Goal: Information Seeking & Learning: Check status

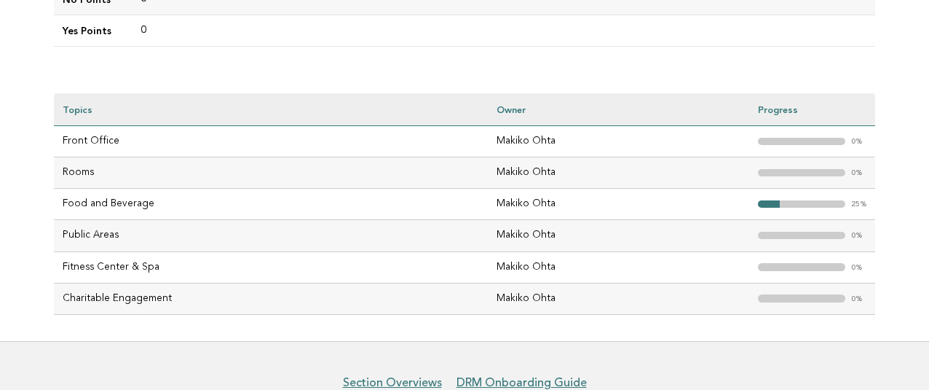
scroll to position [515, 0]
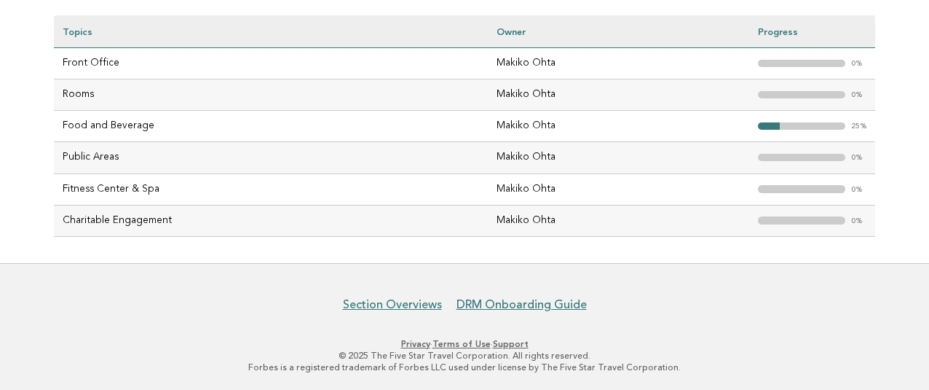
click at [90, 111] on td "Food and Beverage" at bounding box center [271, 126] width 434 height 31
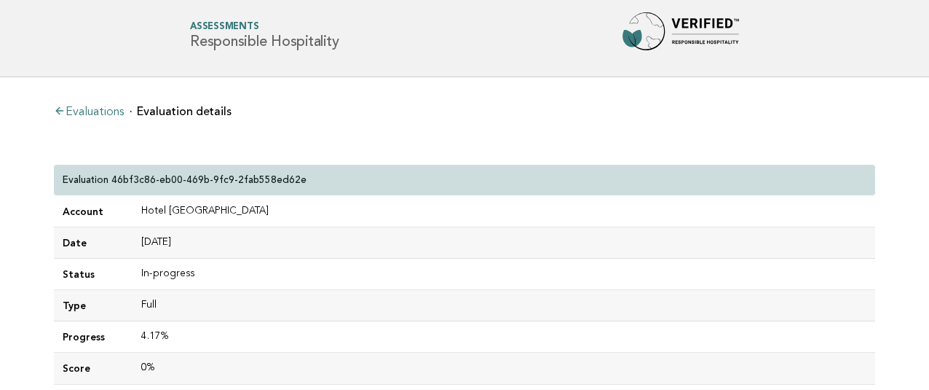
scroll to position [0, 0]
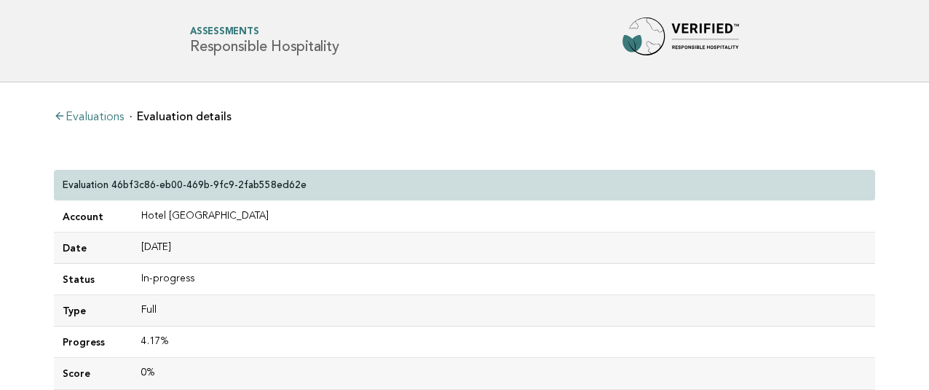
click at [111, 115] on link "Evaluations" at bounding box center [89, 117] width 70 height 12
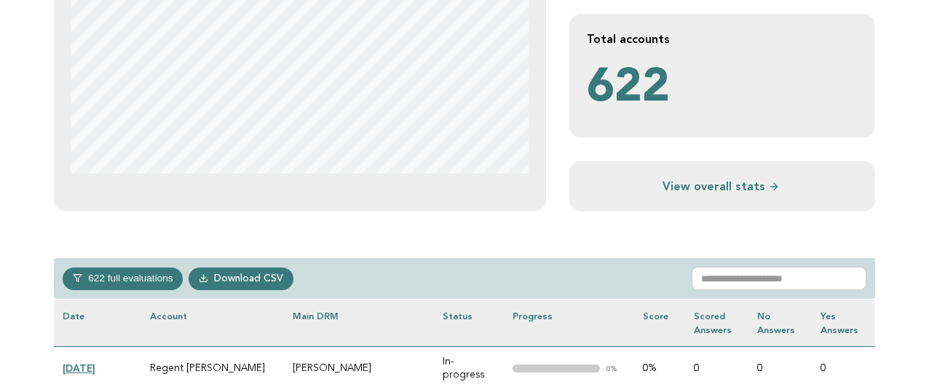
scroll to position [728, 0]
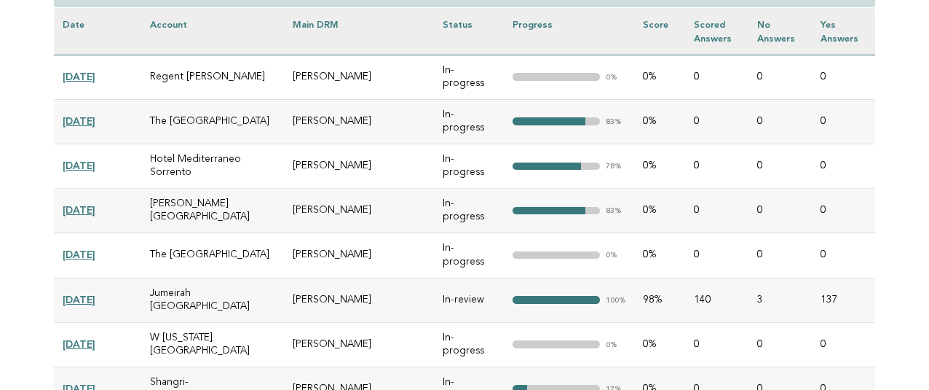
click at [524, 277] on td ""> 100%" at bounding box center [569, 299] width 130 height 44
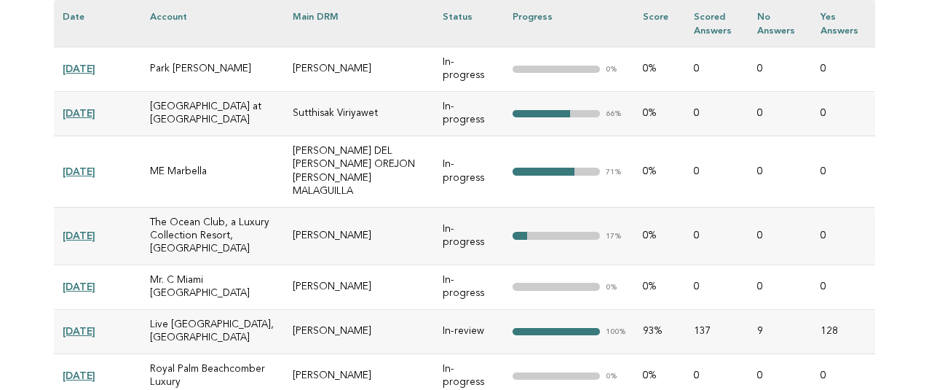
scroll to position [1238, 0]
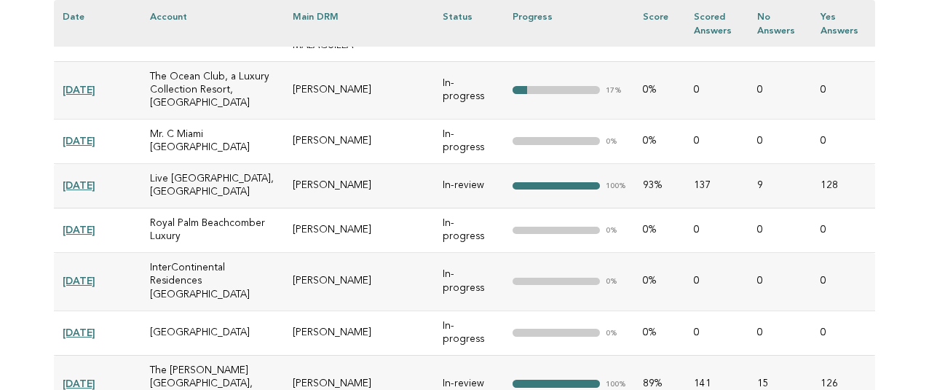
drag, startPoint x: 150, startPoint y: 202, endPoint x: 368, endPoint y: 203, distance: 217.7
click at [368, 310] on tr "2025-07-23 Palace Hotel Tokyo Yoshikazu Katori In-progress "> 0% 0% 0 0 0" at bounding box center [464, 332] width 821 height 44
click at [375, 310] on td "[PERSON_NAME]" at bounding box center [359, 332] width 150 height 44
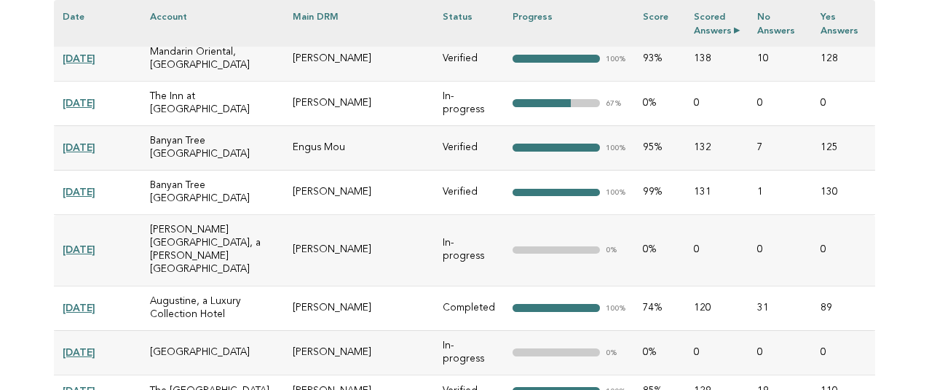
scroll to position [16972, 0]
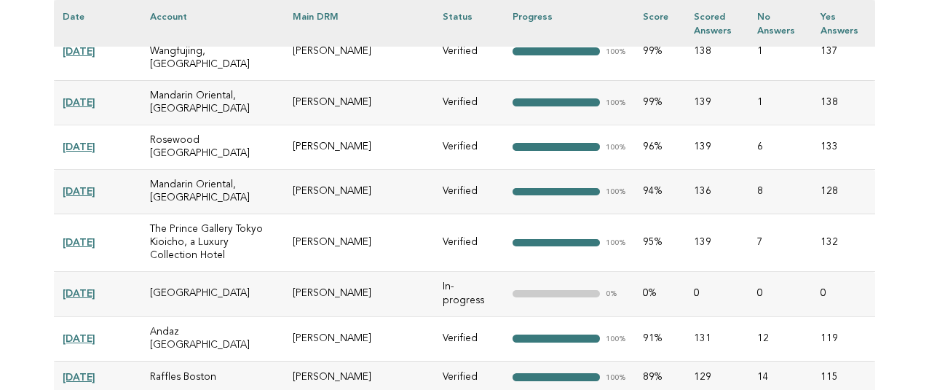
scroll to position [17000, 0]
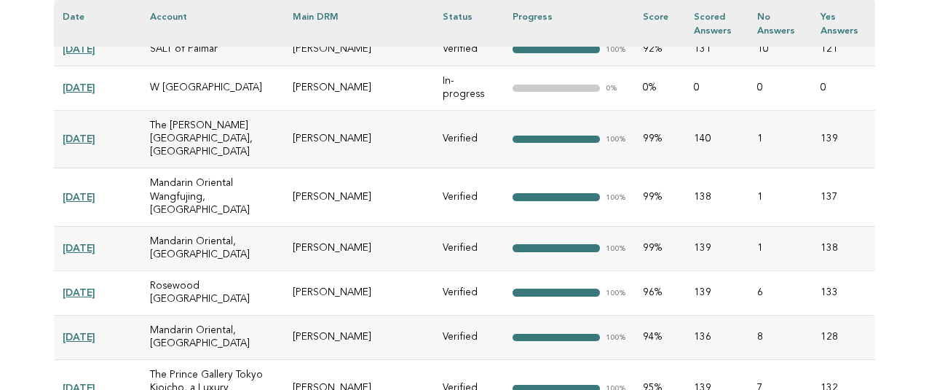
drag, startPoint x: 339, startPoint y: 168, endPoint x: 298, endPoint y: 170, distance: 41.5
drag, startPoint x: 363, startPoint y: 343, endPoint x: 300, endPoint y: 343, distance: 62.6
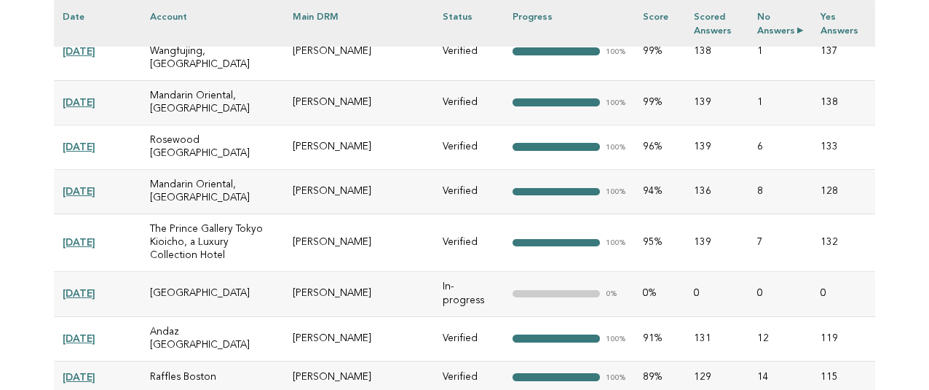
scroll to position [16012, 0]
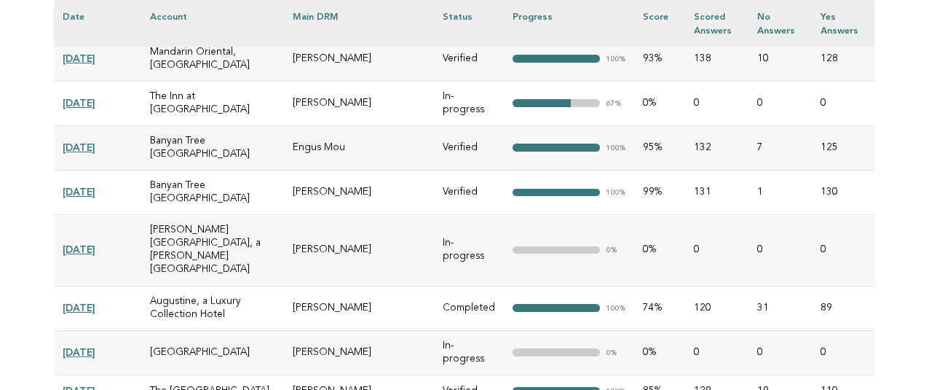
drag, startPoint x: 344, startPoint y: 198, endPoint x: 298, endPoint y: 199, distance: 46.6
copy td "[PERSON_NAME]"
drag, startPoint x: 406, startPoint y: 43, endPoint x: 505, endPoint y: 47, distance: 99.1
click at [406, 43] on th "Main DRM" at bounding box center [359, 23] width 150 height 47
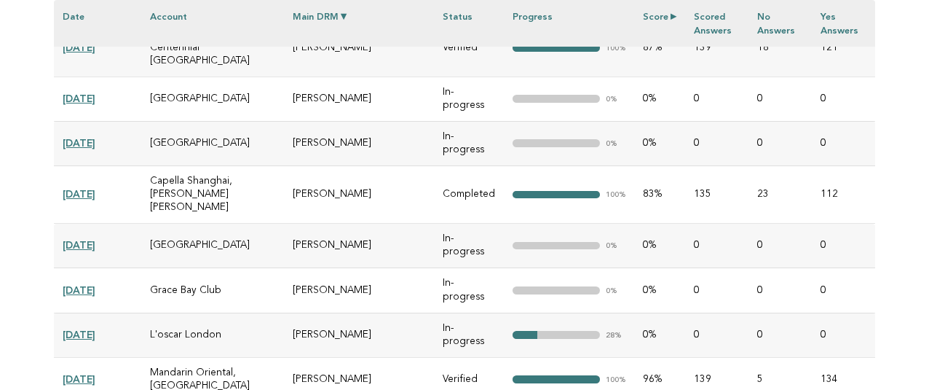
scroll to position [15241, 0]
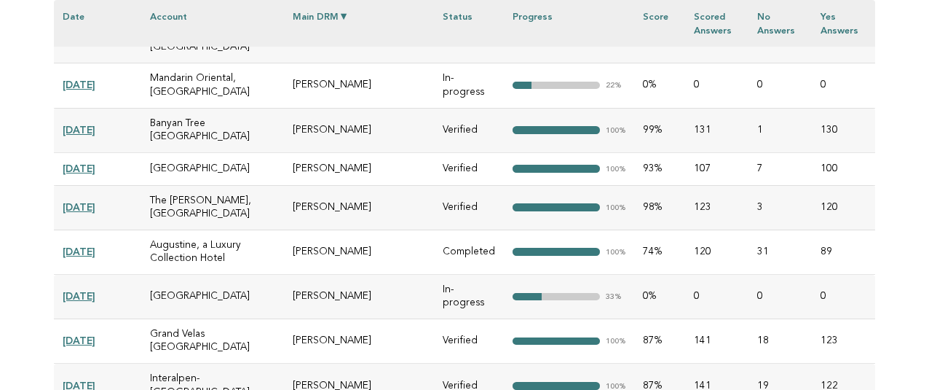
drag, startPoint x: 381, startPoint y: 199, endPoint x: 299, endPoint y: 200, distance: 81.6
copy td "[PERSON_NAME]"
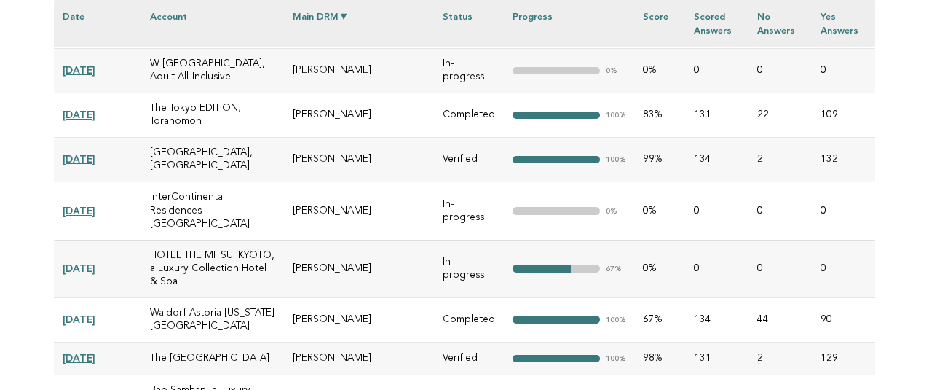
drag, startPoint x: 374, startPoint y: 187, endPoint x: 301, endPoint y: 191, distance: 73.7
copy td "[PERSON_NAME]"
click at [389, 21] on th "Main DRM" at bounding box center [359, 23] width 150 height 47
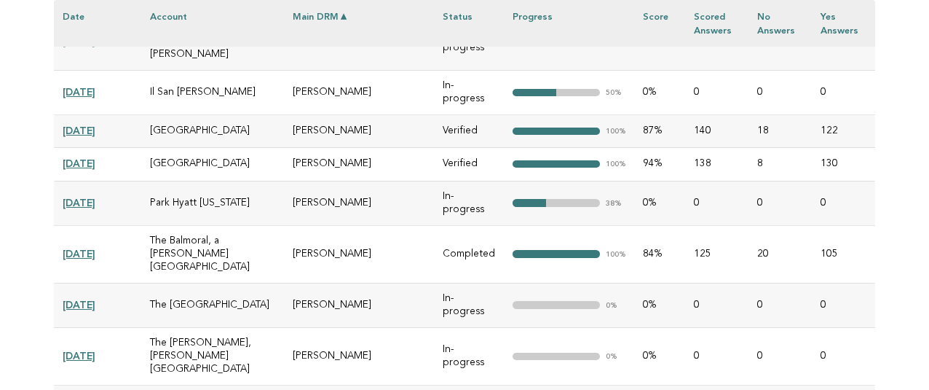
scroll to position [2385, 0]
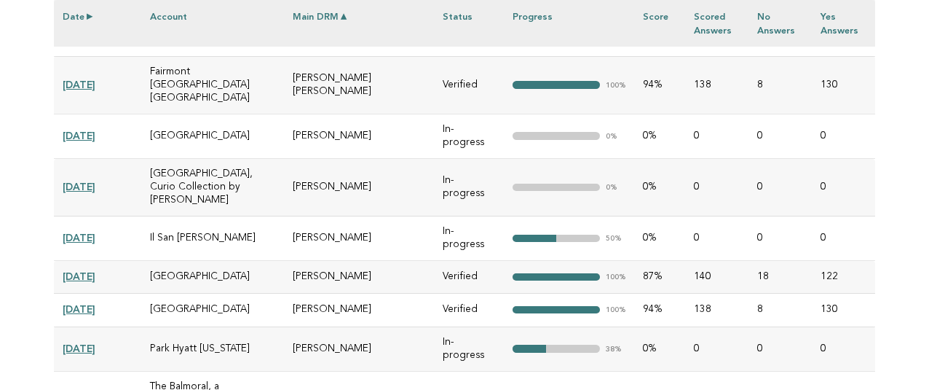
click at [74, 17] on th "Date" at bounding box center [97, 23] width 87 height 47
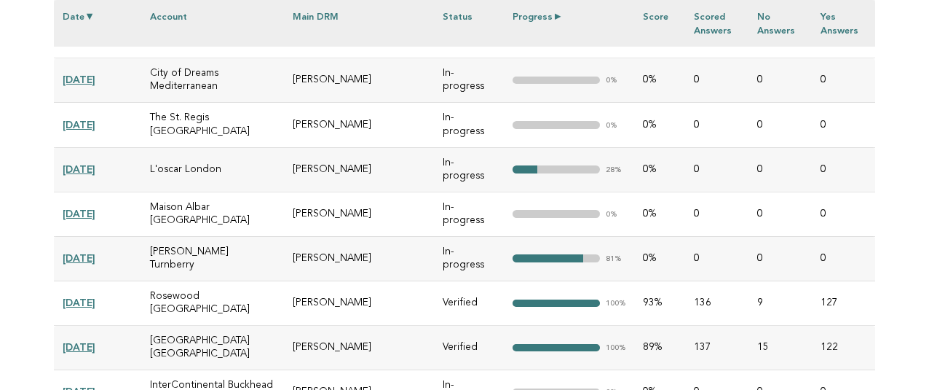
scroll to position [854, 0]
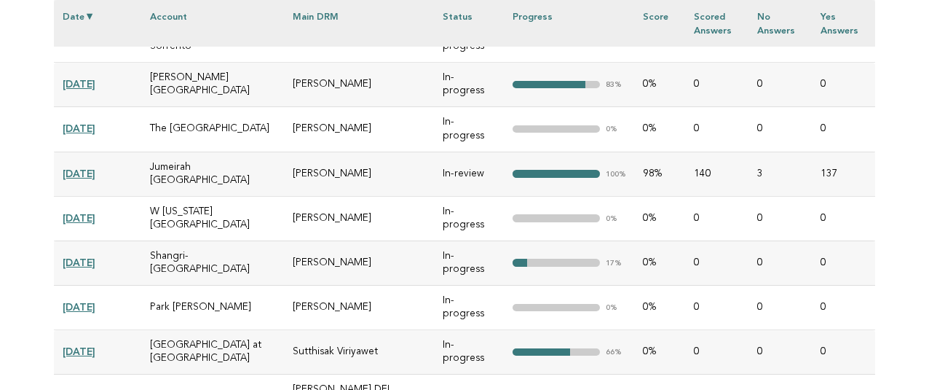
drag, startPoint x: 345, startPoint y: 195, endPoint x: 368, endPoint y: 280, distance: 87.4
click at [294, 240] on td "[PERSON_NAME]" at bounding box center [359, 262] width 150 height 44
copy td "[PERSON_NAME]"
click at [388, 69] on td "[PERSON_NAME]" at bounding box center [359, 85] width 150 height 44
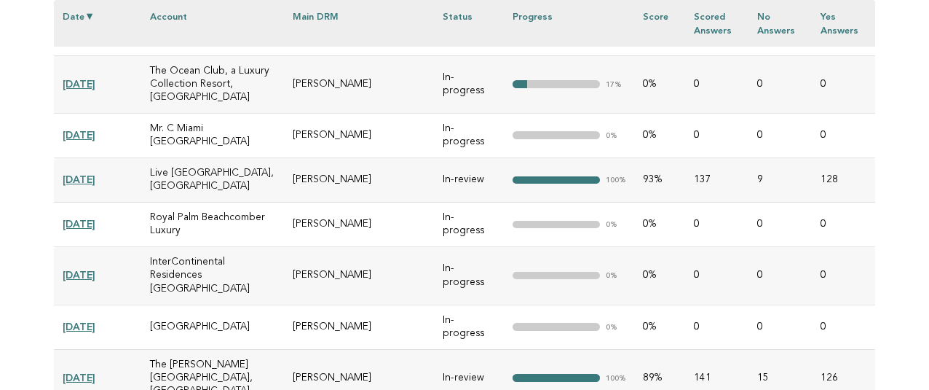
drag, startPoint x: 390, startPoint y: 197, endPoint x: 298, endPoint y: 196, distance: 92.5
click at [298, 304] on td "[PERSON_NAME]" at bounding box center [359, 326] width 150 height 44
copy td "[PERSON_NAME]"
drag, startPoint x: 233, startPoint y: 138, endPoint x: 379, endPoint y: 119, distance: 146.9
click at [233, 247] on td "InterContinental Residences [GEOGRAPHIC_DATA]" at bounding box center [212, 276] width 143 height 58
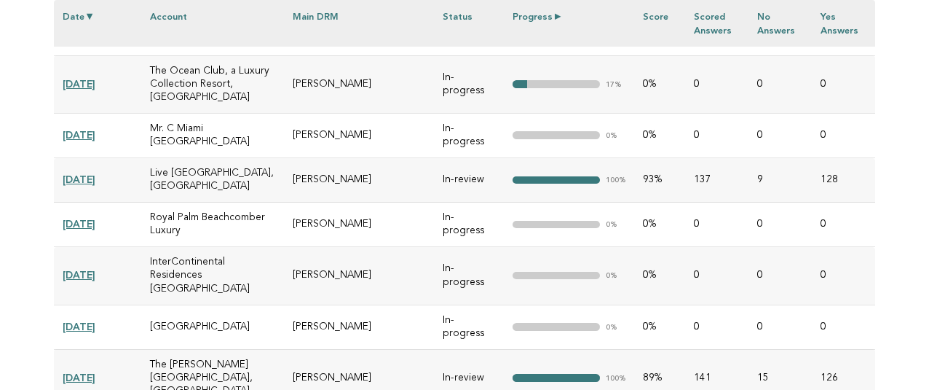
scroll to position [1615, 0]
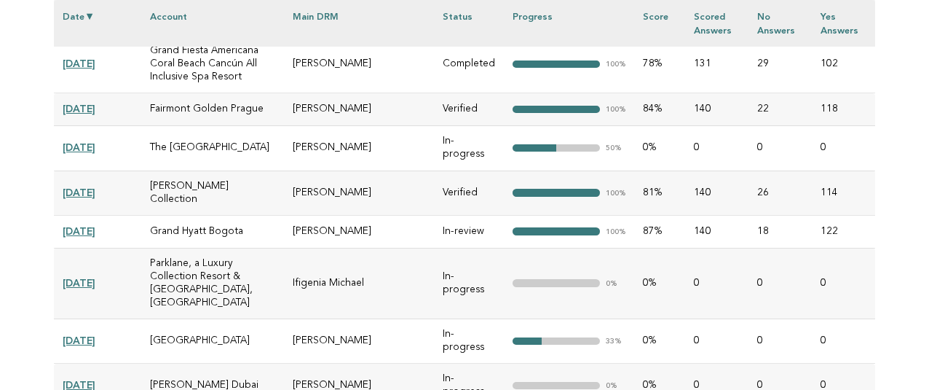
drag, startPoint x: 282, startPoint y: 130, endPoint x: 322, endPoint y: 116, distance: 42.1
click at [282, 319] on td "[GEOGRAPHIC_DATA]" at bounding box center [212, 341] width 143 height 44
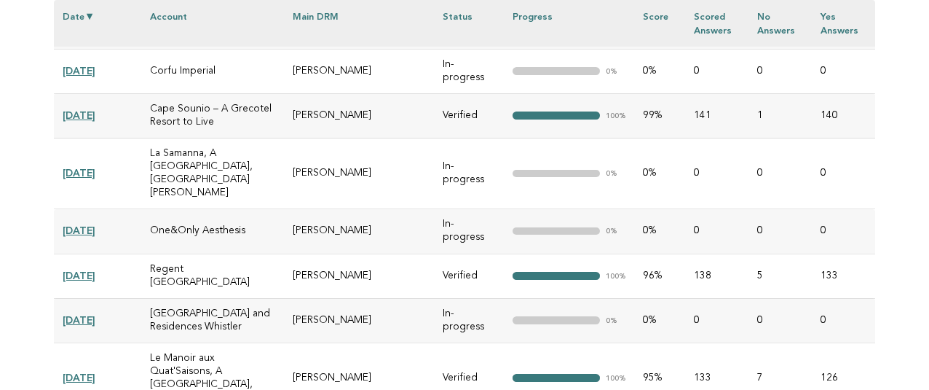
drag, startPoint x: 381, startPoint y: 196, endPoint x: 301, endPoint y: 199, distance: 79.4
drag, startPoint x: 404, startPoint y: 172, endPoint x: 453, endPoint y: 172, distance: 48.8
drag, startPoint x: 416, startPoint y: 140, endPoint x: 462, endPoint y: 127, distance: 47.0
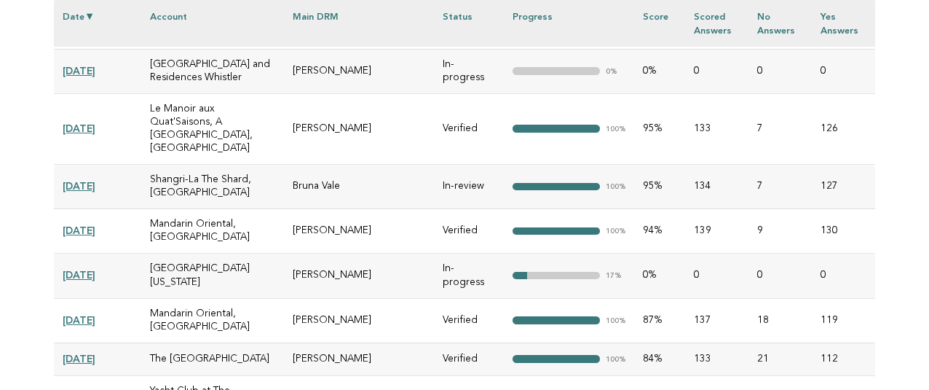
drag, startPoint x: 363, startPoint y: 195, endPoint x: 301, endPoint y: 202, distance: 63.0
copy td "[PERSON_NAME]"
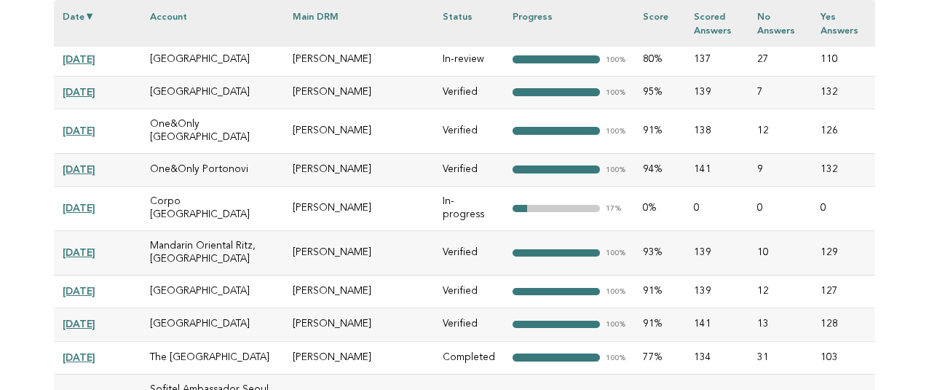
drag, startPoint x: 416, startPoint y: 206, endPoint x: 299, endPoint y: 208, distance: 117.2
copy td "[PERSON_NAME]"
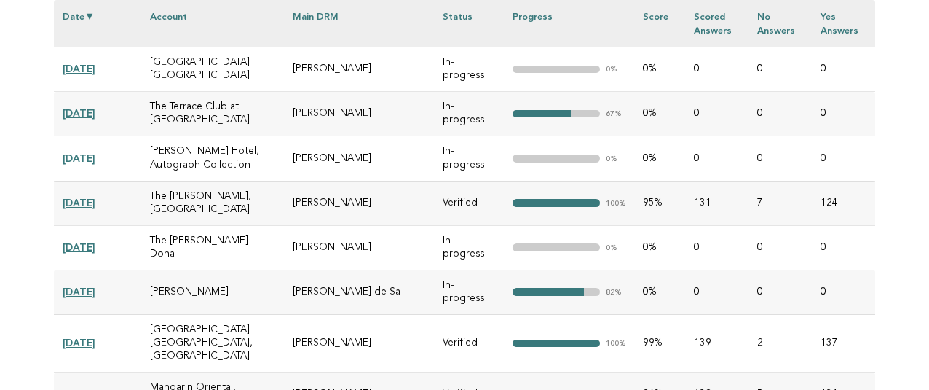
drag, startPoint x: 383, startPoint y: 198, endPoint x: 300, endPoint y: 199, distance: 83.0
copy td "[PERSON_NAME]"
drag, startPoint x: 360, startPoint y: 368, endPoint x: 301, endPoint y: 369, distance: 58.3
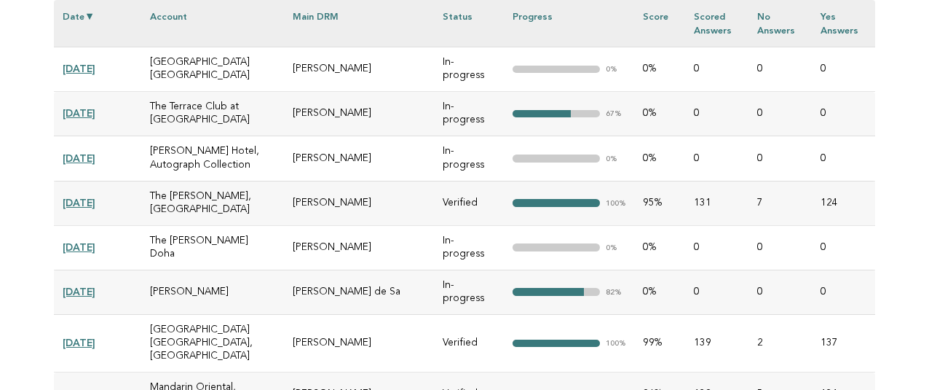
copy td "[PERSON_NAME]"
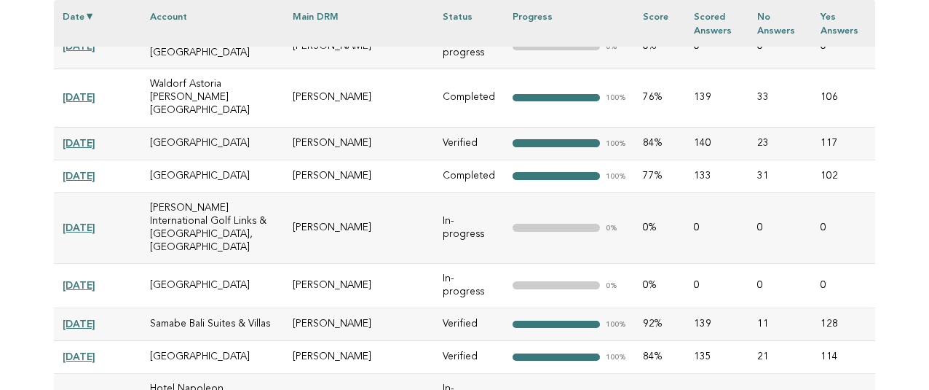
drag, startPoint x: 371, startPoint y: 195, endPoint x: 289, endPoint y: 194, distance: 81.6
copy tr "3-13-1, Takanawa, Minato-ku,, Tokyo, , 108-8612, Japan Ayumu Imai"
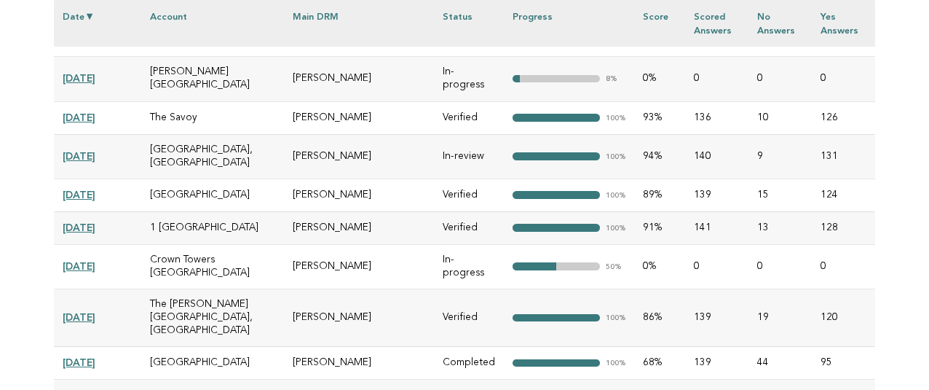
drag, startPoint x: 367, startPoint y: 202, endPoint x: 300, endPoint y: 202, distance: 67.0
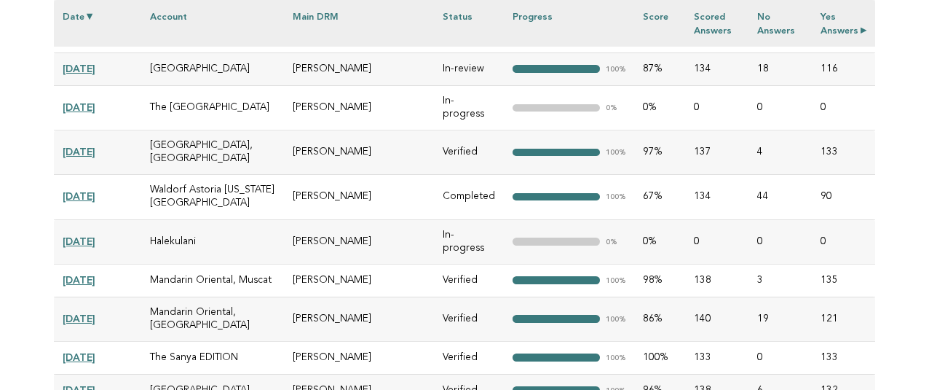
scroll to position [13460, 0]
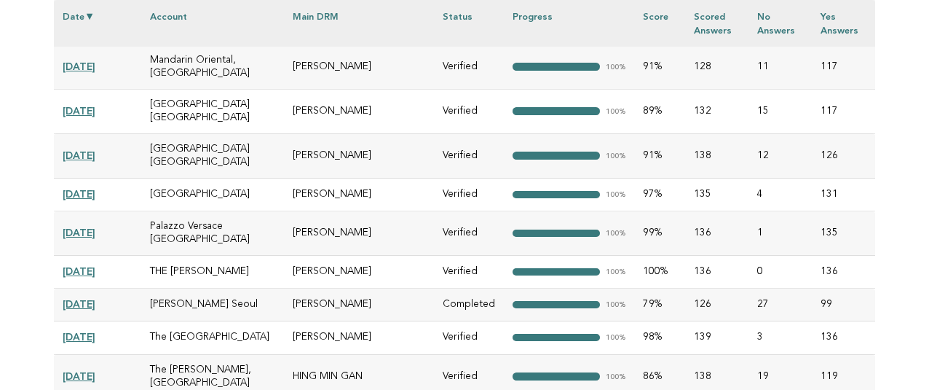
drag, startPoint x: 401, startPoint y: 194, endPoint x: 300, endPoint y: 198, distance: 101.3
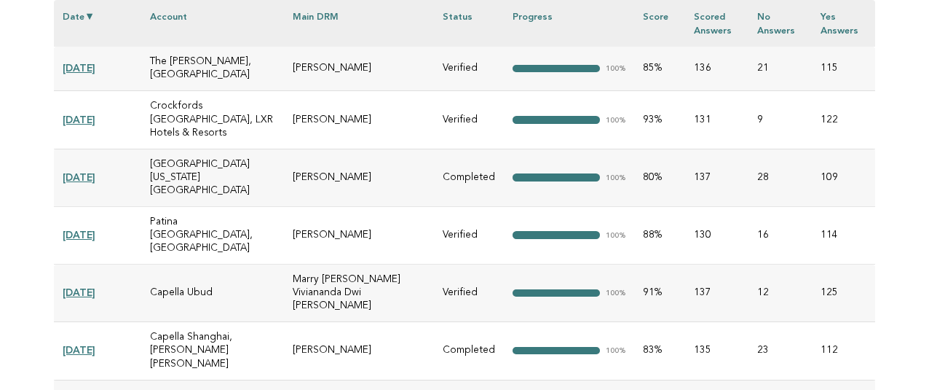
drag, startPoint x: 377, startPoint y: 193, endPoint x: 299, endPoint y: 195, distance: 78.7
click at [877, 183] on div "**********" at bounding box center [464, 384] width 845 height 28546
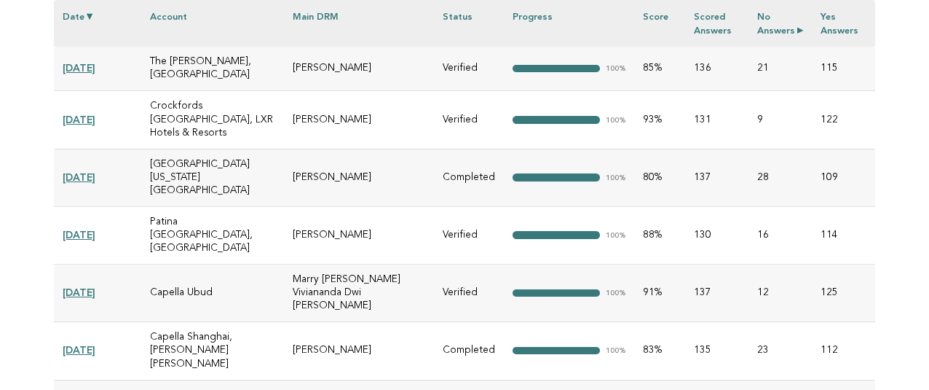
scroll to position [14272, 0]
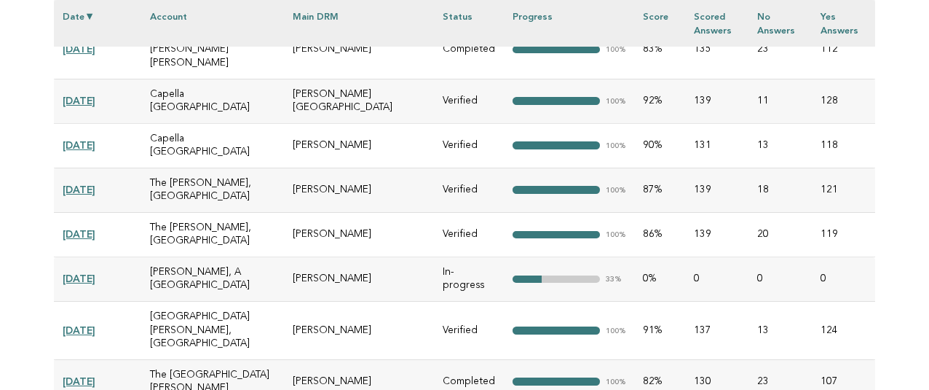
drag, startPoint x: 398, startPoint y: 210, endPoint x: 299, endPoint y: 212, distance: 98.3
drag, startPoint x: 360, startPoint y: 183, endPoint x: 537, endPoint y: 158, distance: 178.7
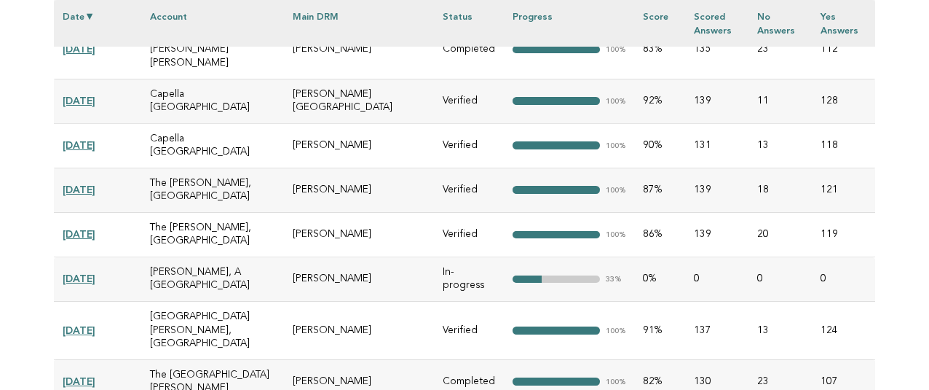
scroll to position [16012, 0]
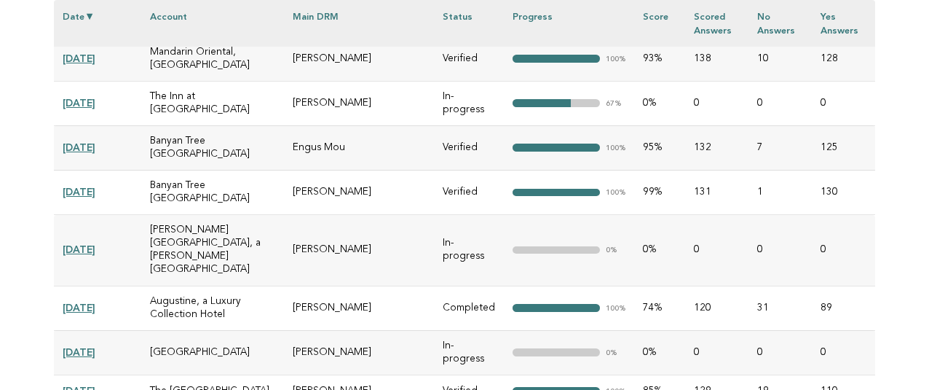
drag, startPoint x: 352, startPoint y: 197, endPoint x: 293, endPoint y: 197, distance: 58.2
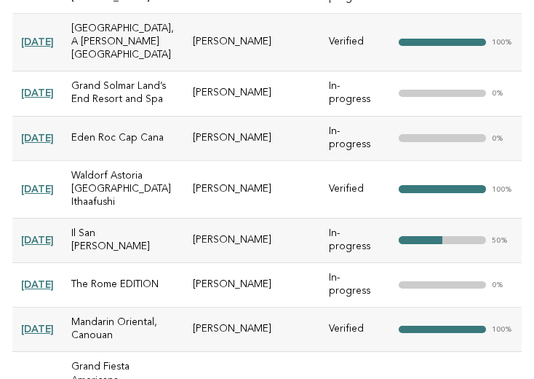
scroll to position [17554, 0]
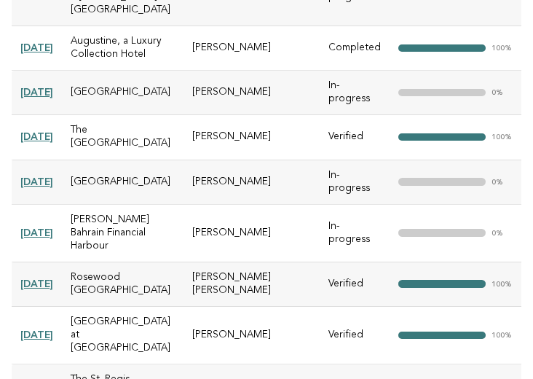
drag, startPoint x: 261, startPoint y: 191, endPoint x: 292, endPoint y: 191, distance: 31.3
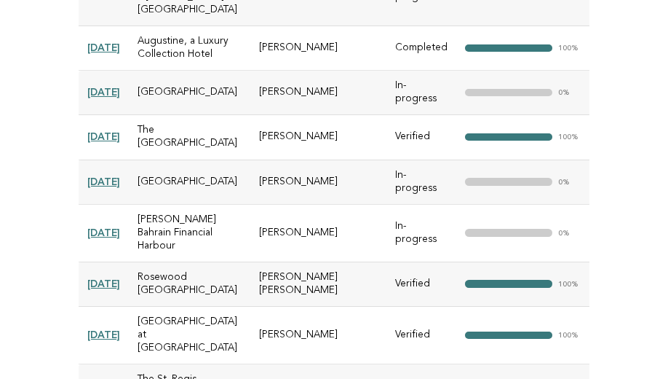
scroll to position [17424, 0]
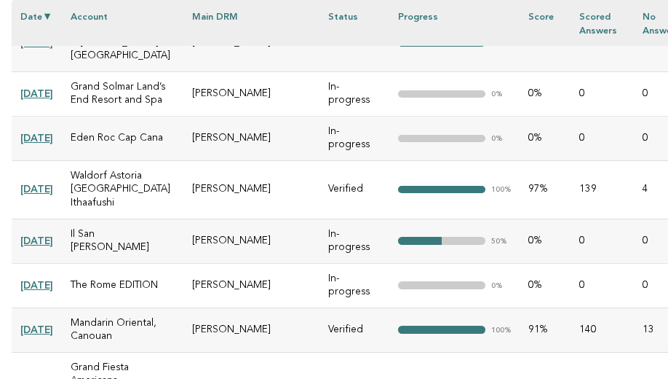
drag, startPoint x: 521, startPoint y: 170, endPoint x: 550, endPoint y: 159, distance: 30.9
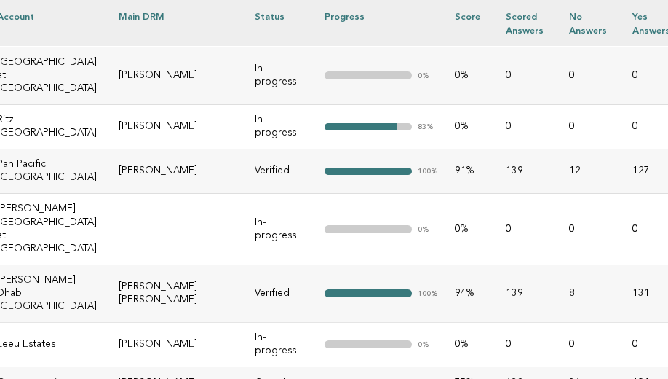
scroll to position [6578, 82]
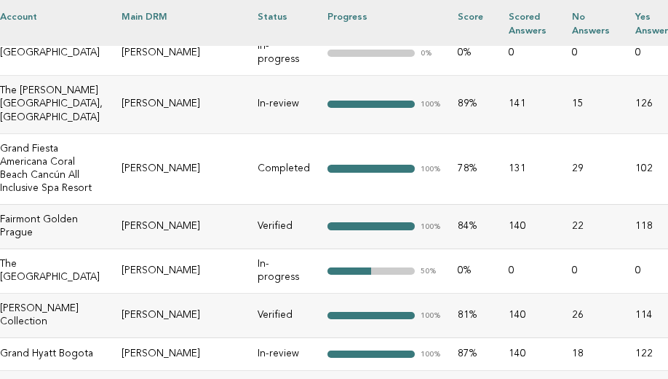
scroll to position [1327, 71]
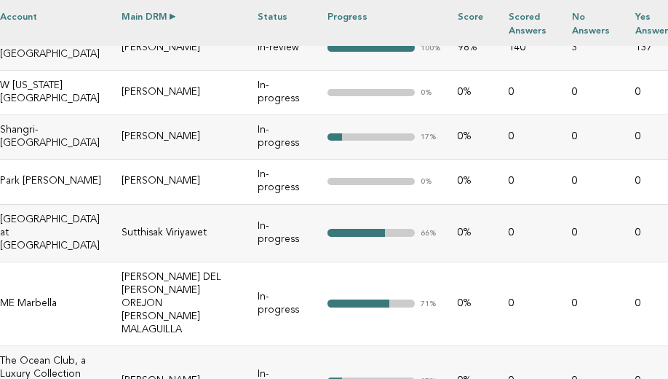
drag, startPoint x: 90, startPoint y: 41, endPoint x: 167, endPoint y: 3, distance: 86.0
click at [113, 41] on th "Main DRM" at bounding box center [181, 23] width 136 height 47
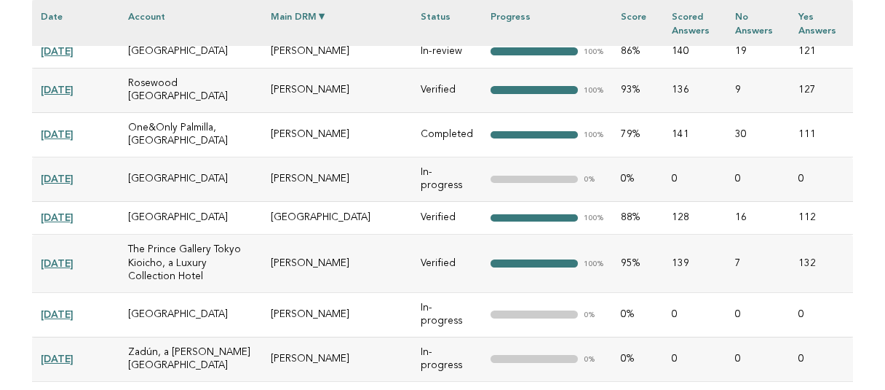
scroll to position [1109, 0]
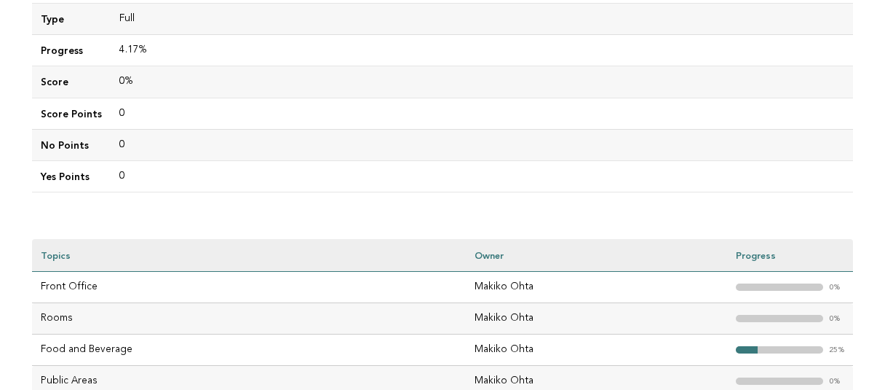
scroll to position [437, 0]
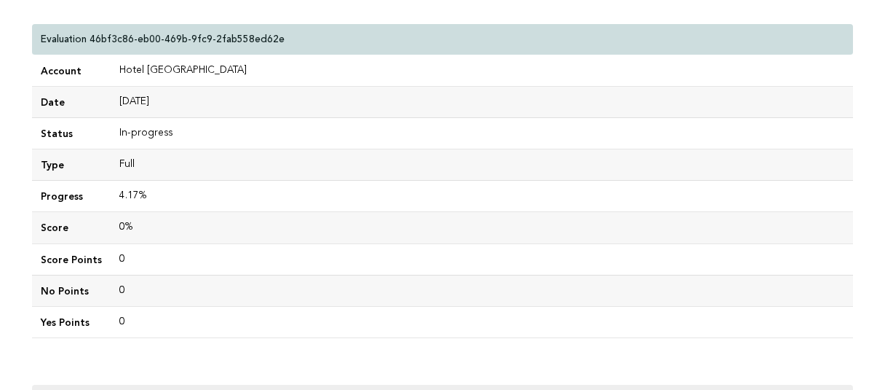
scroll to position [364, 0]
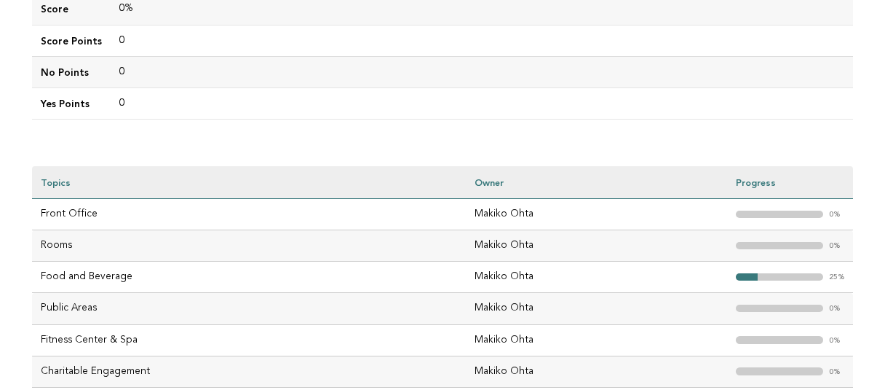
drag, startPoint x: 46, startPoint y: 142, endPoint x: 187, endPoint y: 138, distance: 141.3
click at [46, 142] on div "Evaluations Evaluation details Evaluation 46bf3c86-eb00-469b-9fc9-2fab558ed62e …" at bounding box center [442, 65] width 845 height 695
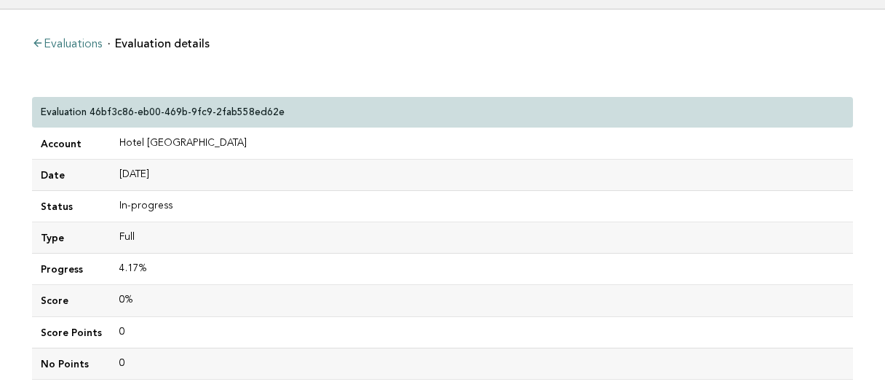
scroll to position [0, 0]
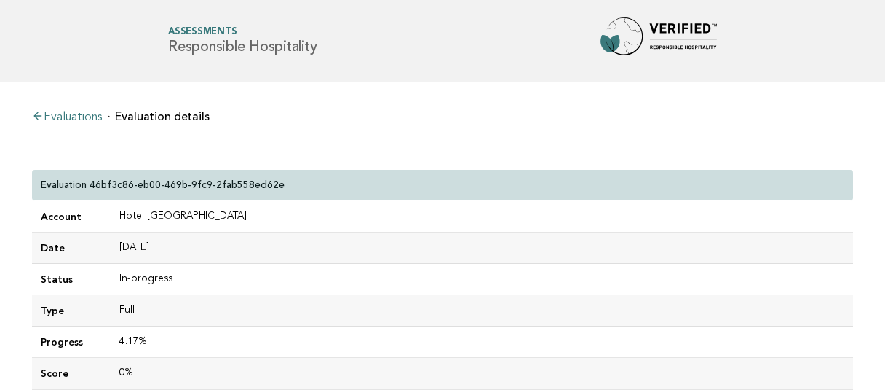
click at [82, 115] on link "Evaluations" at bounding box center [67, 117] width 70 height 12
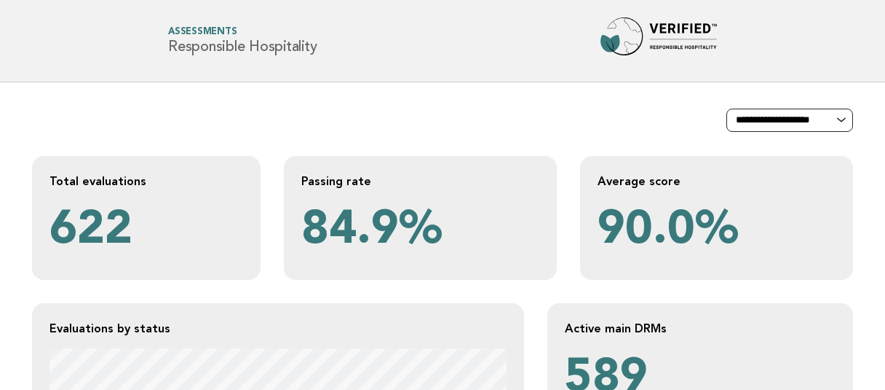
click at [838, 127] on select "**********" at bounding box center [790, 119] width 127 height 23
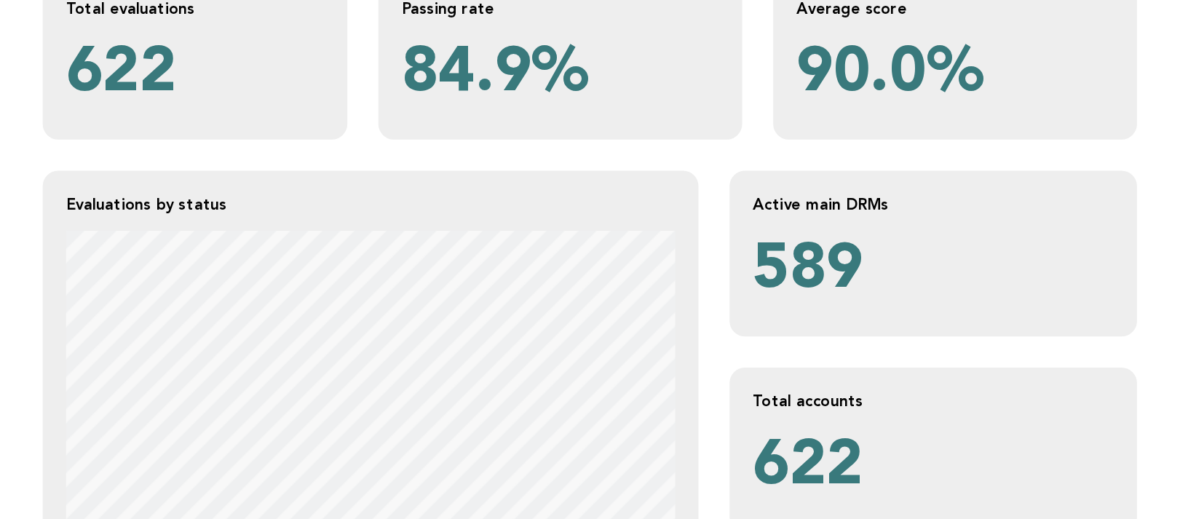
scroll to position [146, 0]
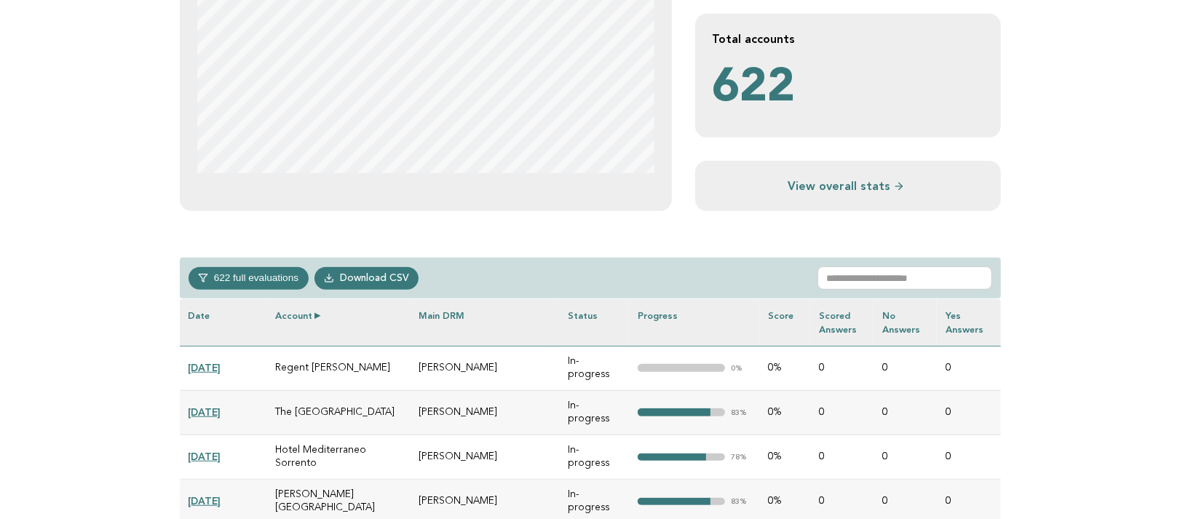
scroll to position [0, 0]
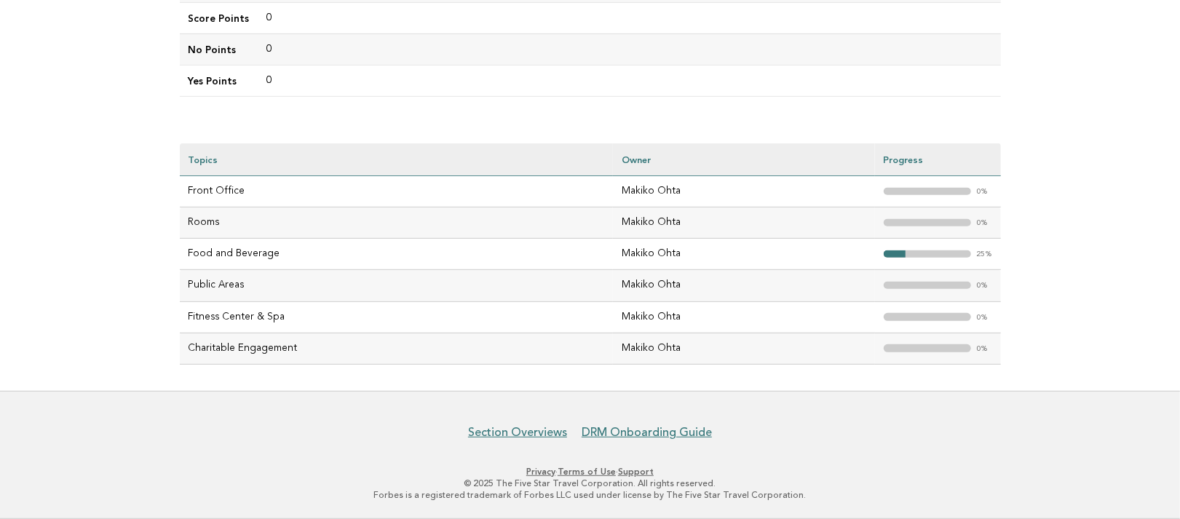
scroll to position [390, 0]
